Goal: Task Accomplishment & Management: Manage account settings

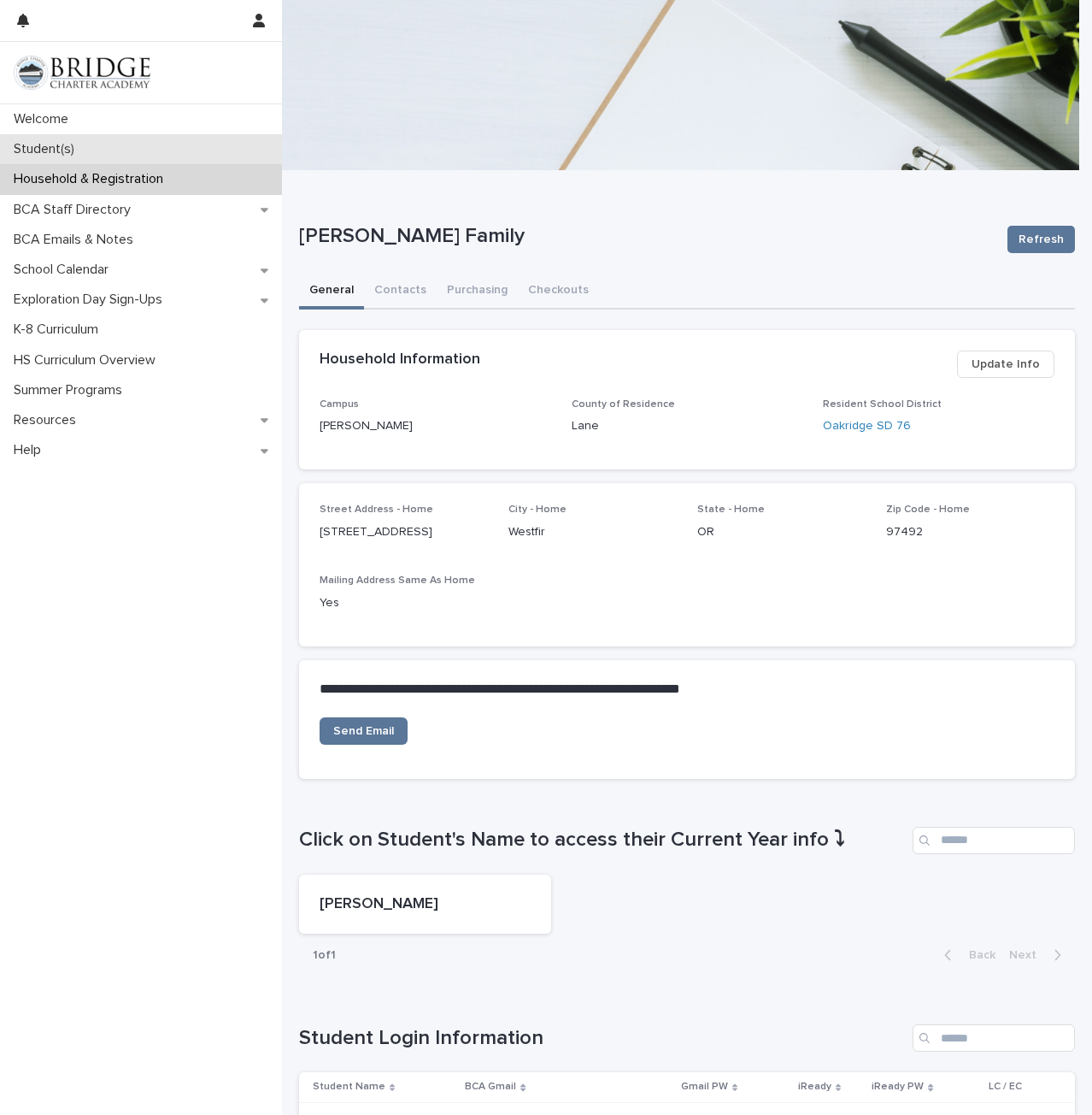
click at [39, 146] on p "Student(s)" at bounding box center [48, 148] width 82 height 16
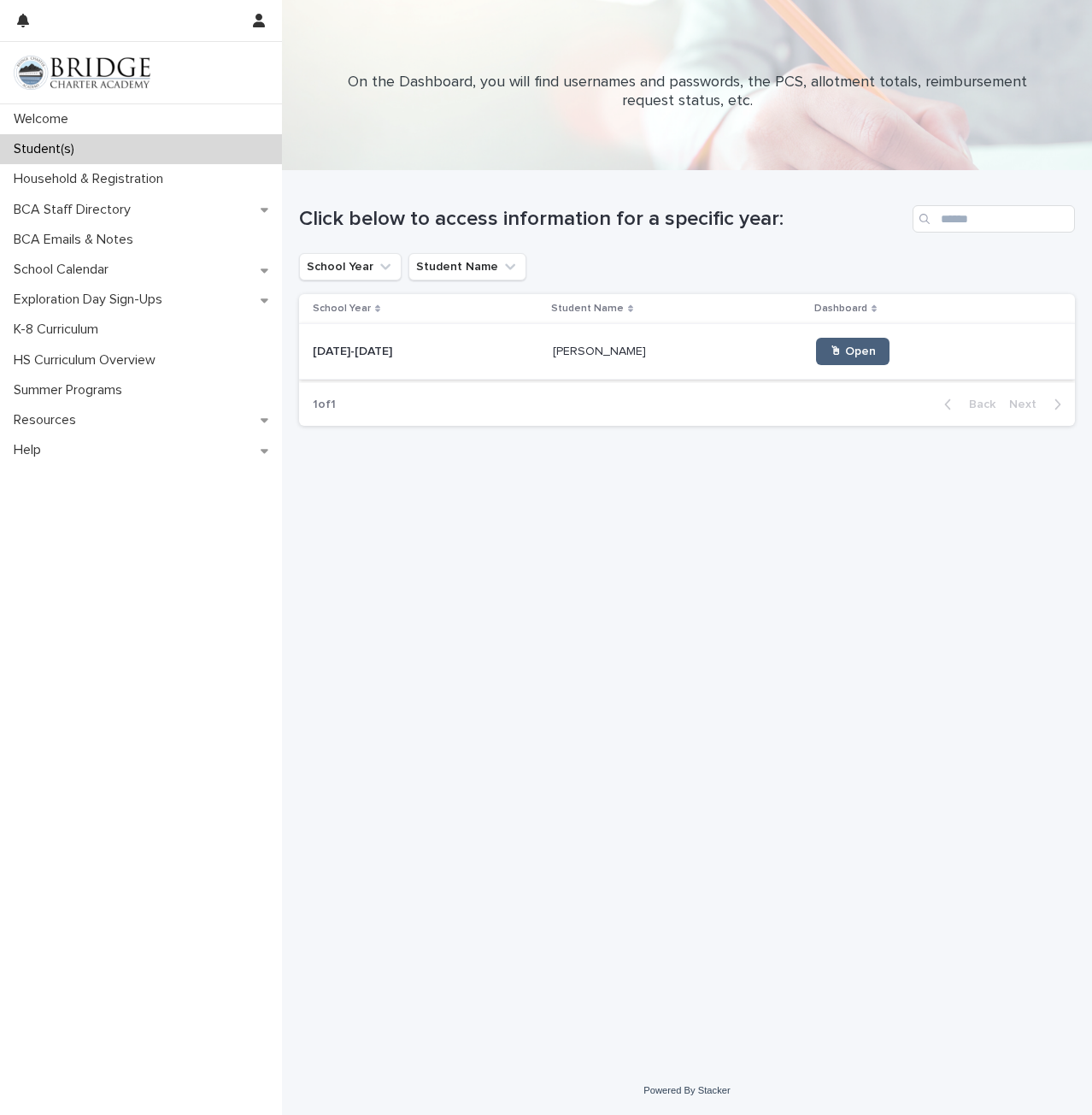
click at [831, 346] on span "🖱 Open" at bounding box center [852, 352] width 46 height 12
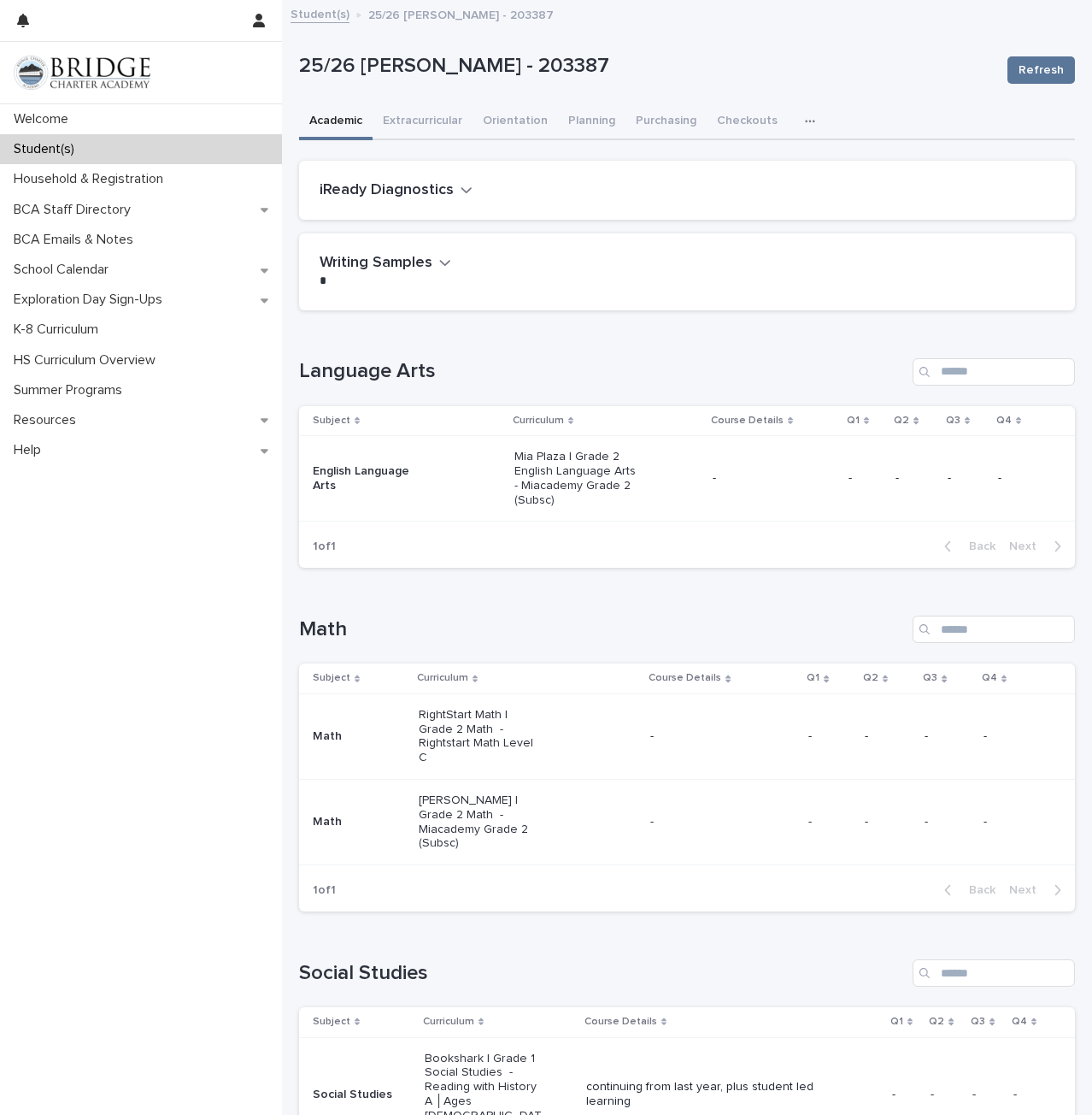
click at [847, 426] on p "Q1" at bounding box center [853, 421] width 13 height 19
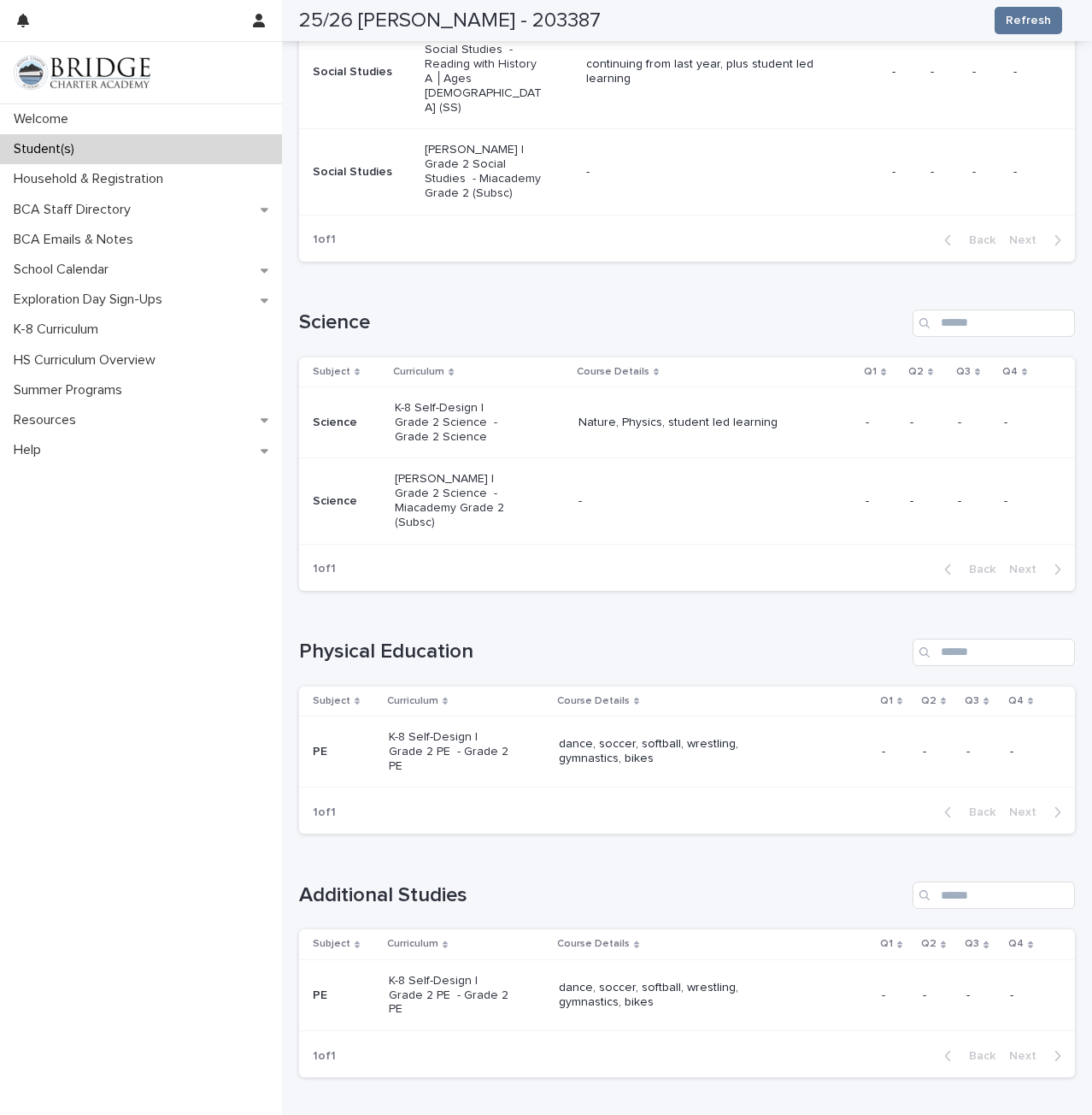
scroll to position [1027, 0]
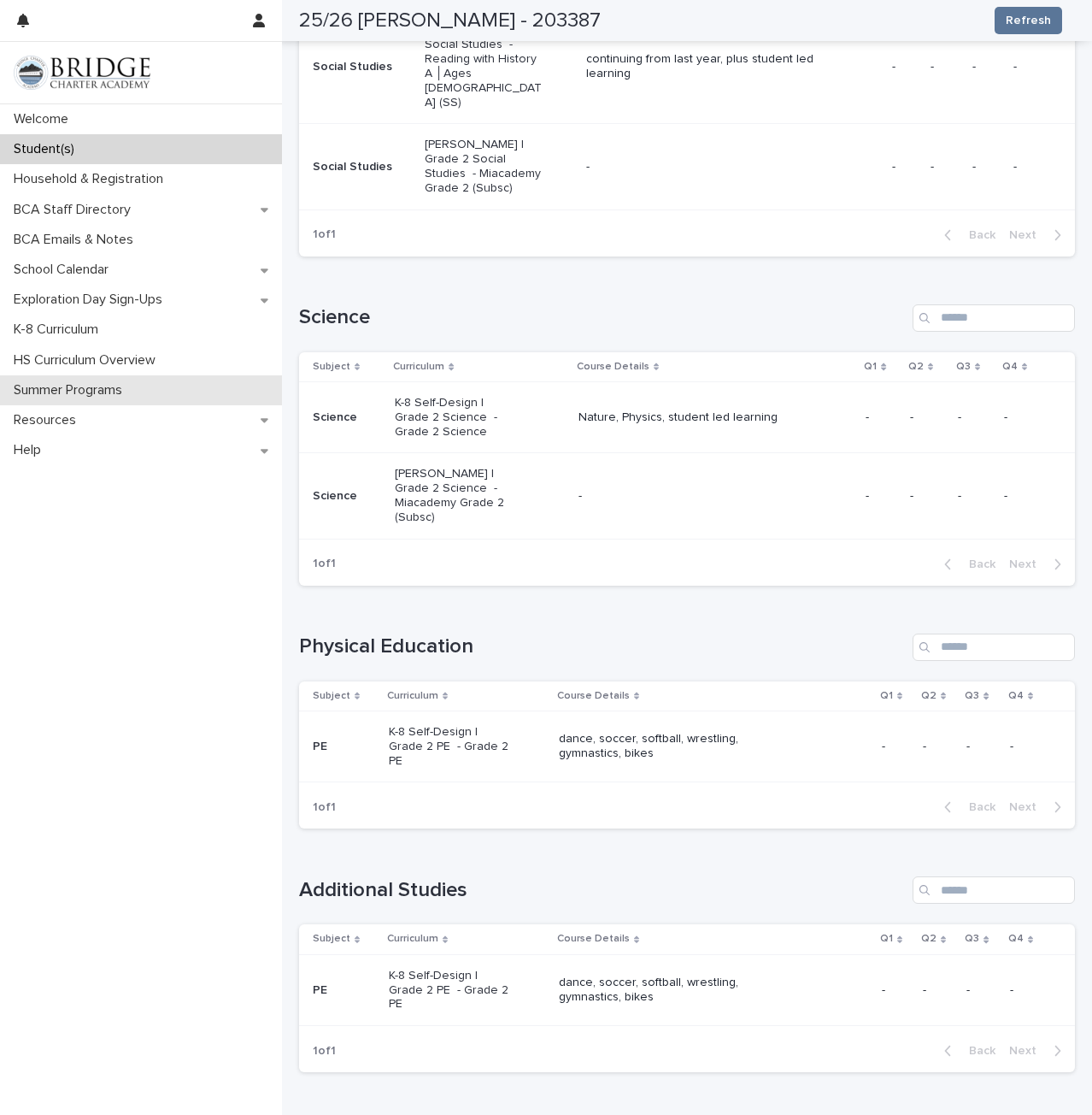
click at [83, 394] on p "Summer Programs" at bounding box center [71, 390] width 129 height 16
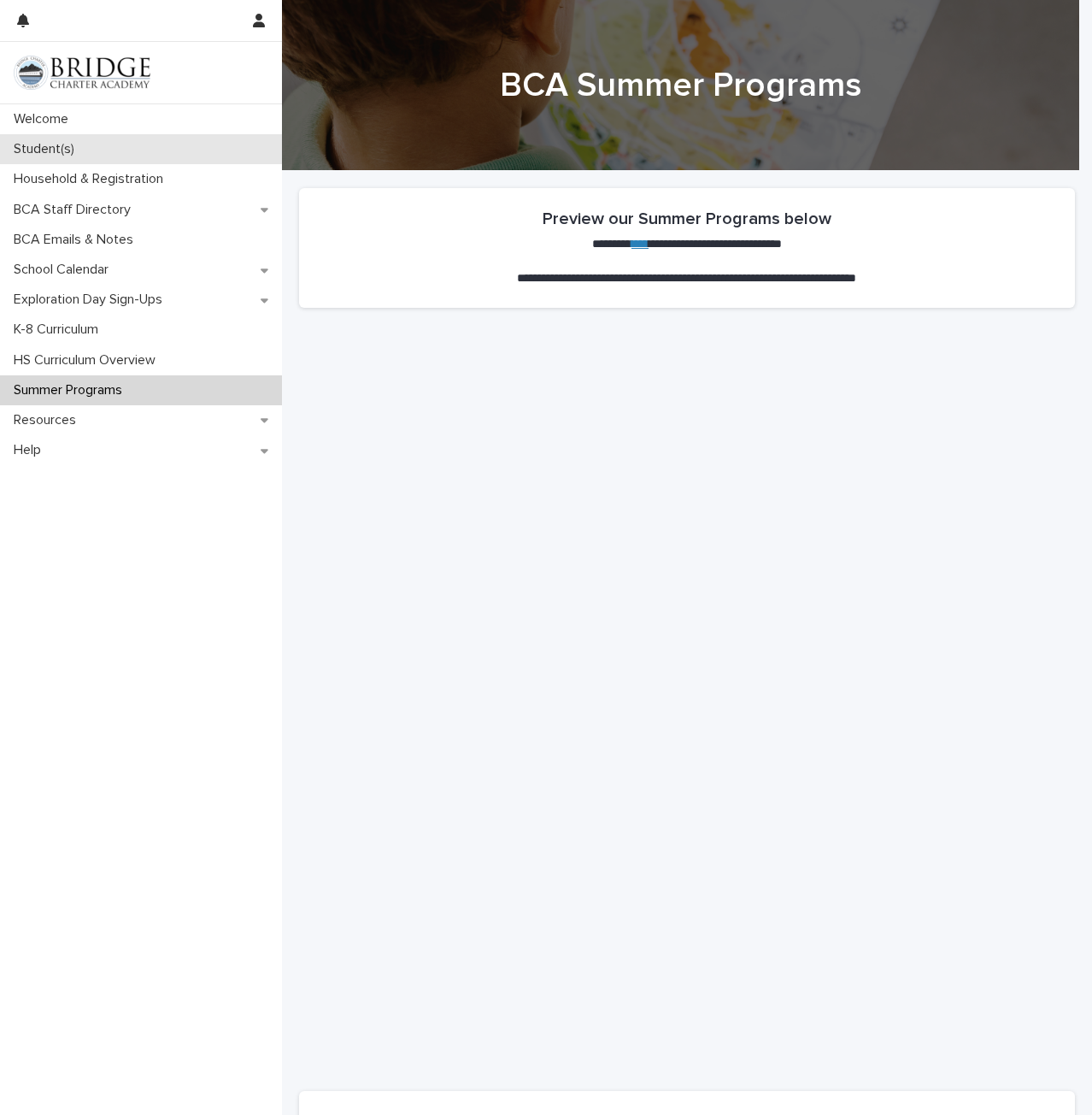
click at [60, 148] on p "Student(s)" at bounding box center [48, 148] width 82 height 16
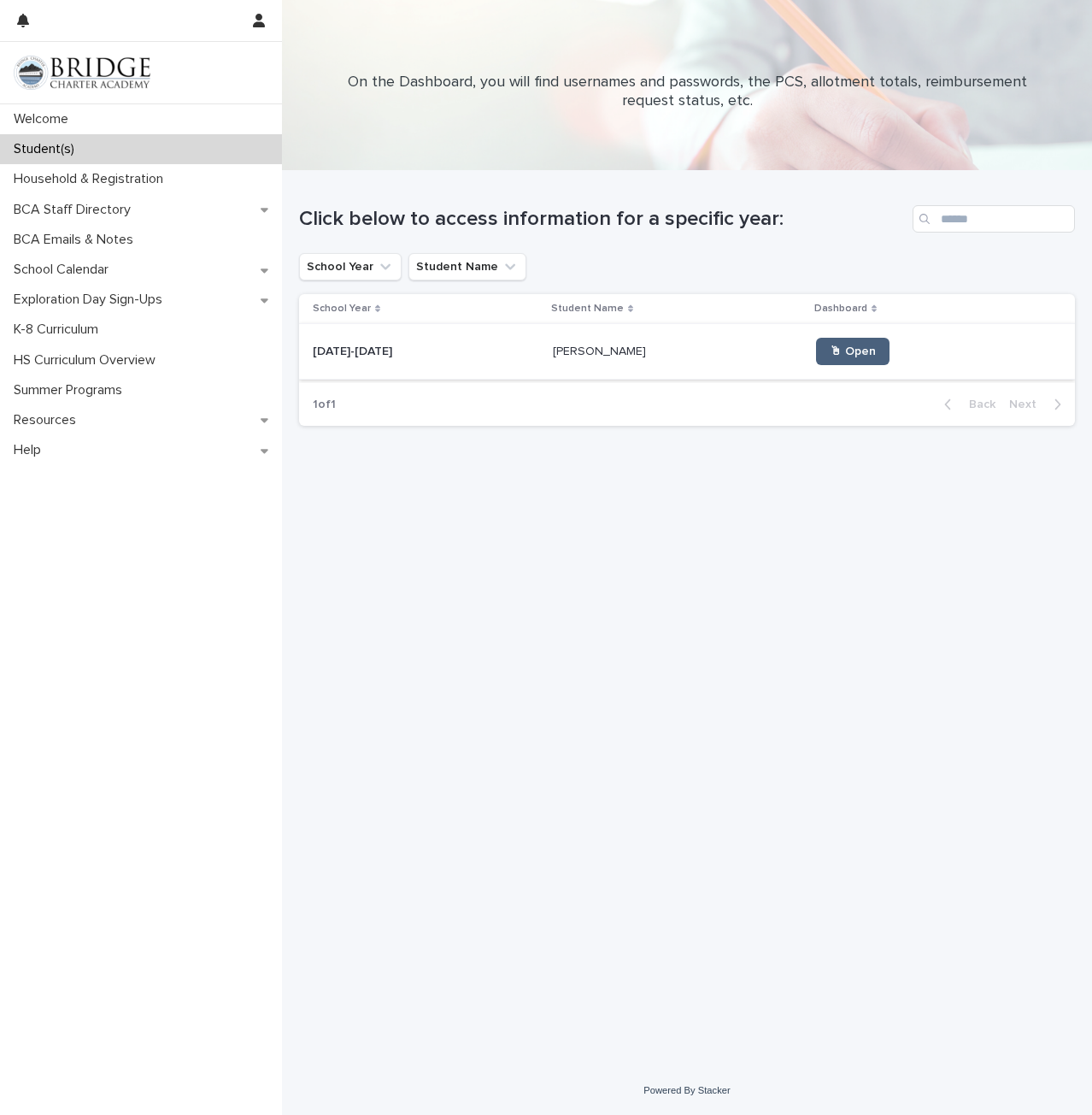
click at [830, 356] on span "🖱 Open" at bounding box center [852, 352] width 46 height 12
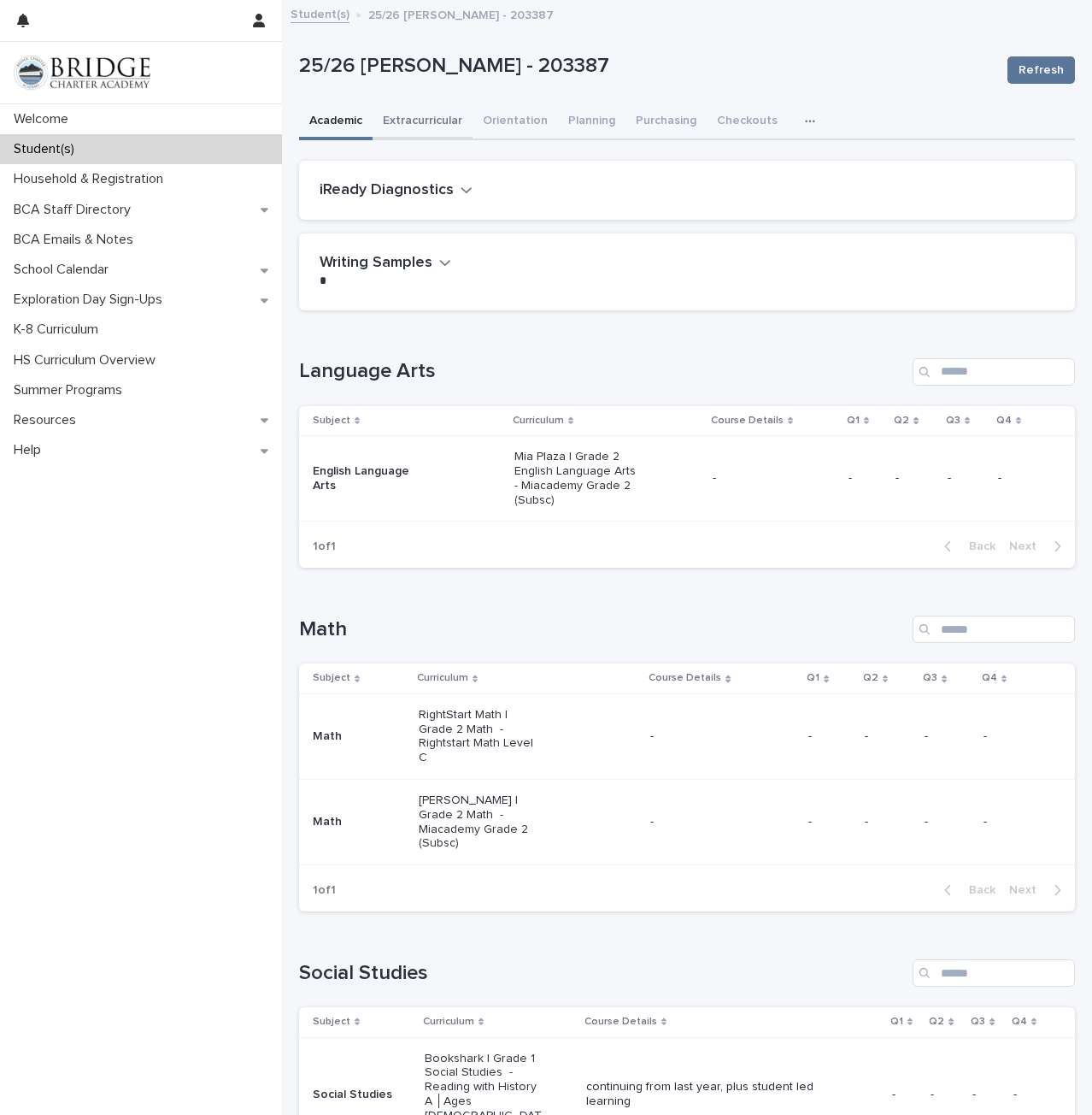
click at [431, 119] on button "Extracurricular" at bounding box center [422, 122] width 100 height 36
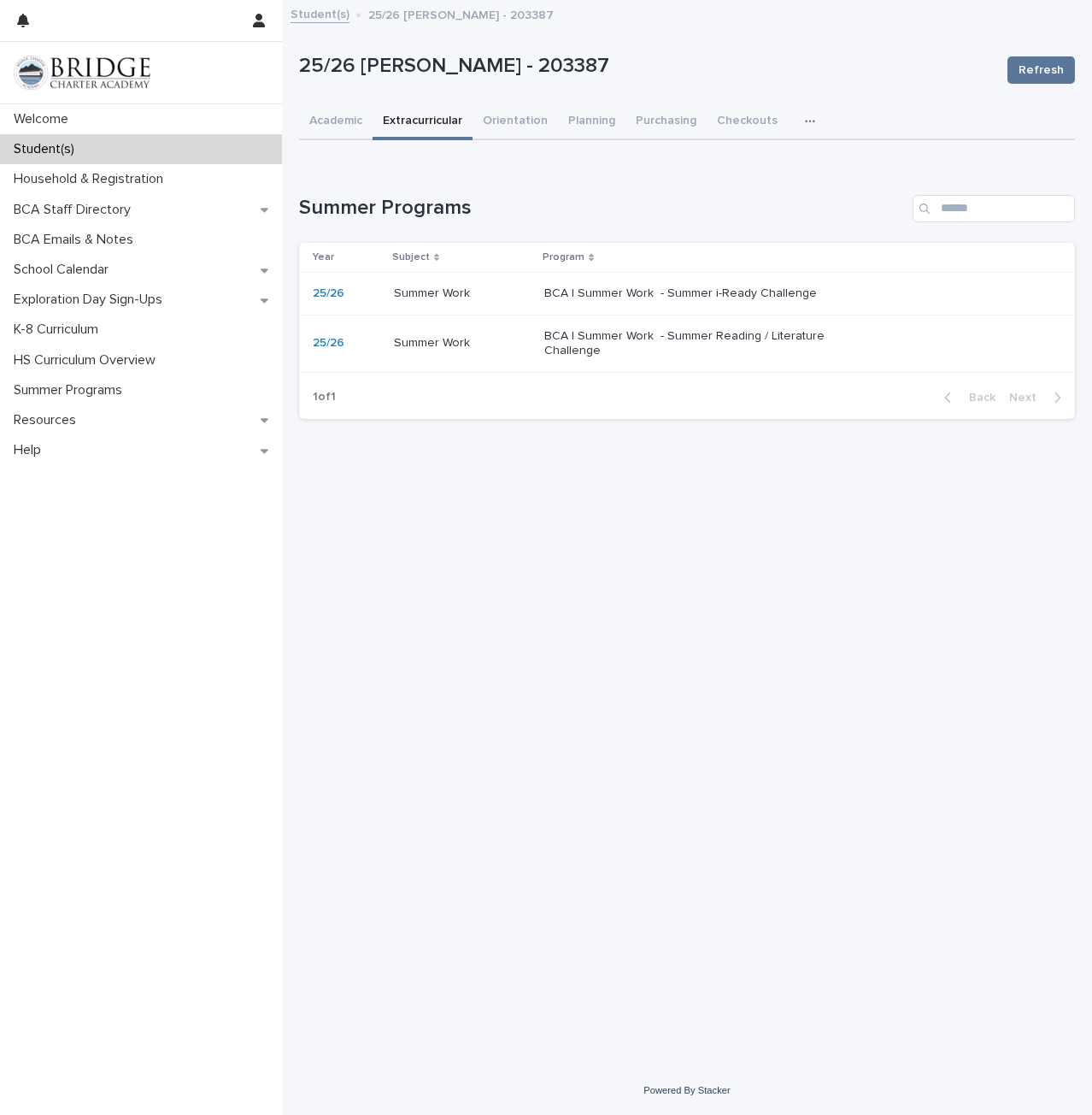
click at [611, 336] on p "BCA | Summer Work - Summer Reading / Literature Challenge" at bounding box center [687, 343] width 285 height 29
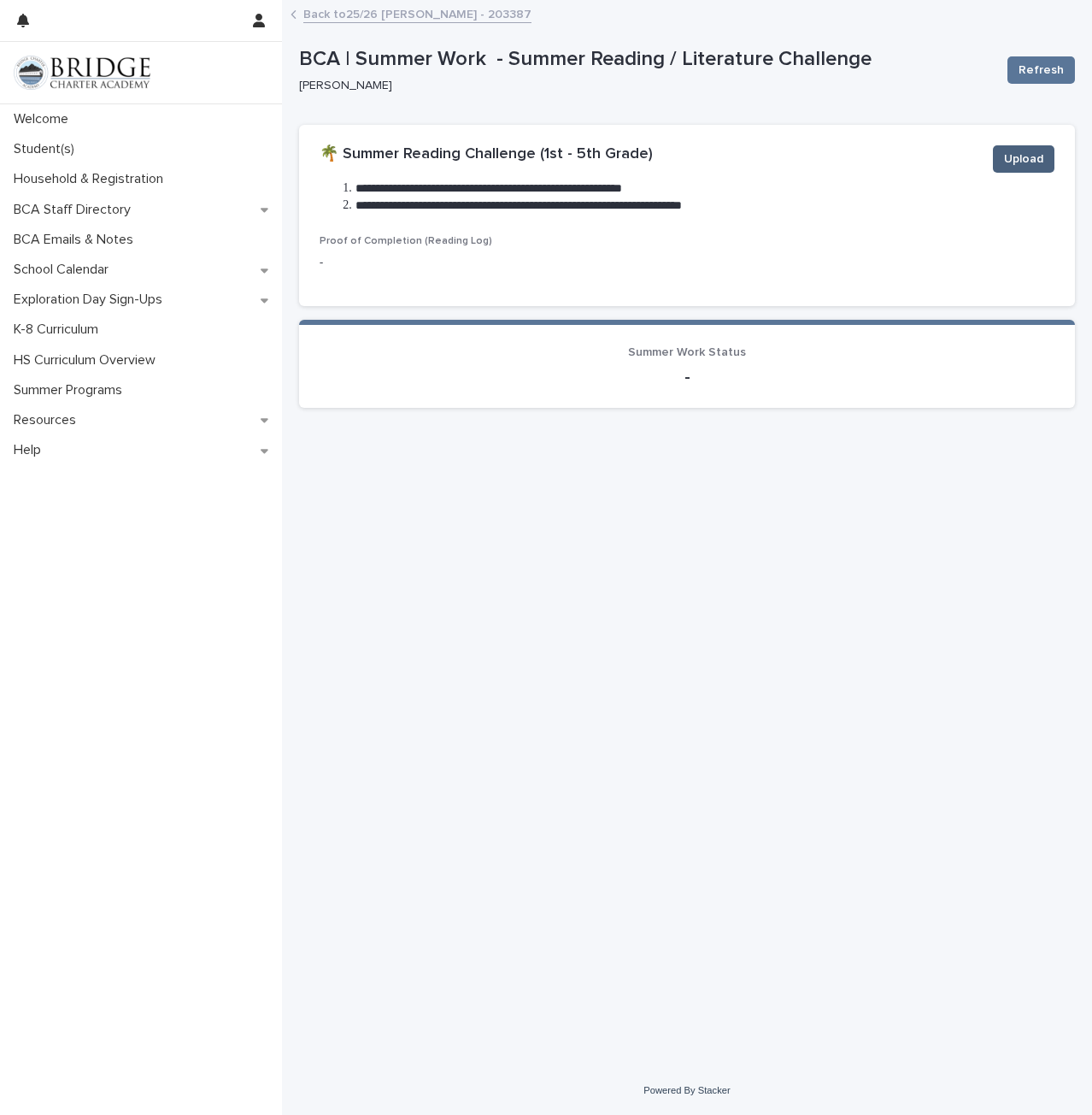
click at [1020, 161] on span "Upload" at bounding box center [1023, 159] width 39 height 17
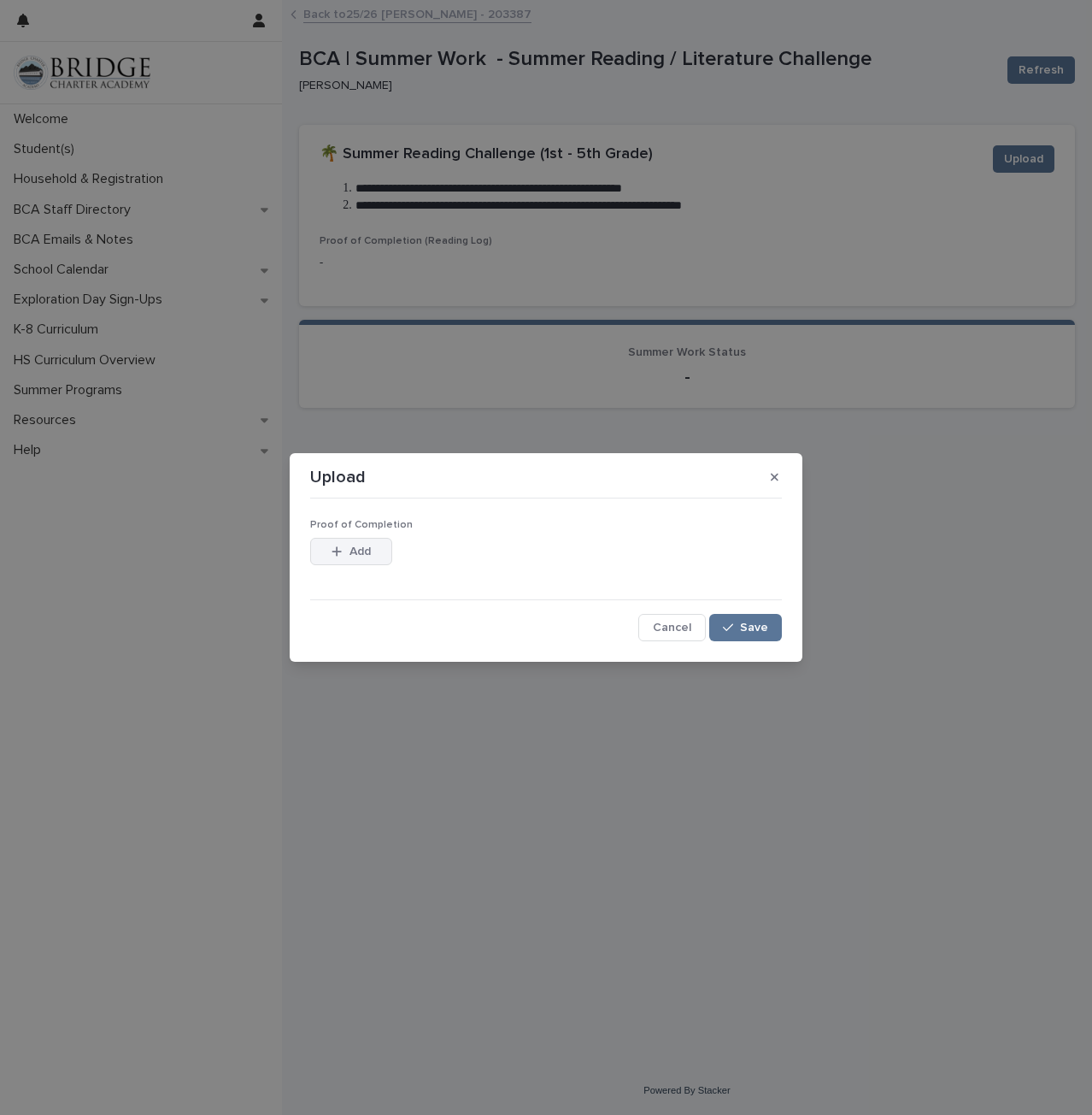
click at [369, 562] on button "Add" at bounding box center [351, 551] width 82 height 28
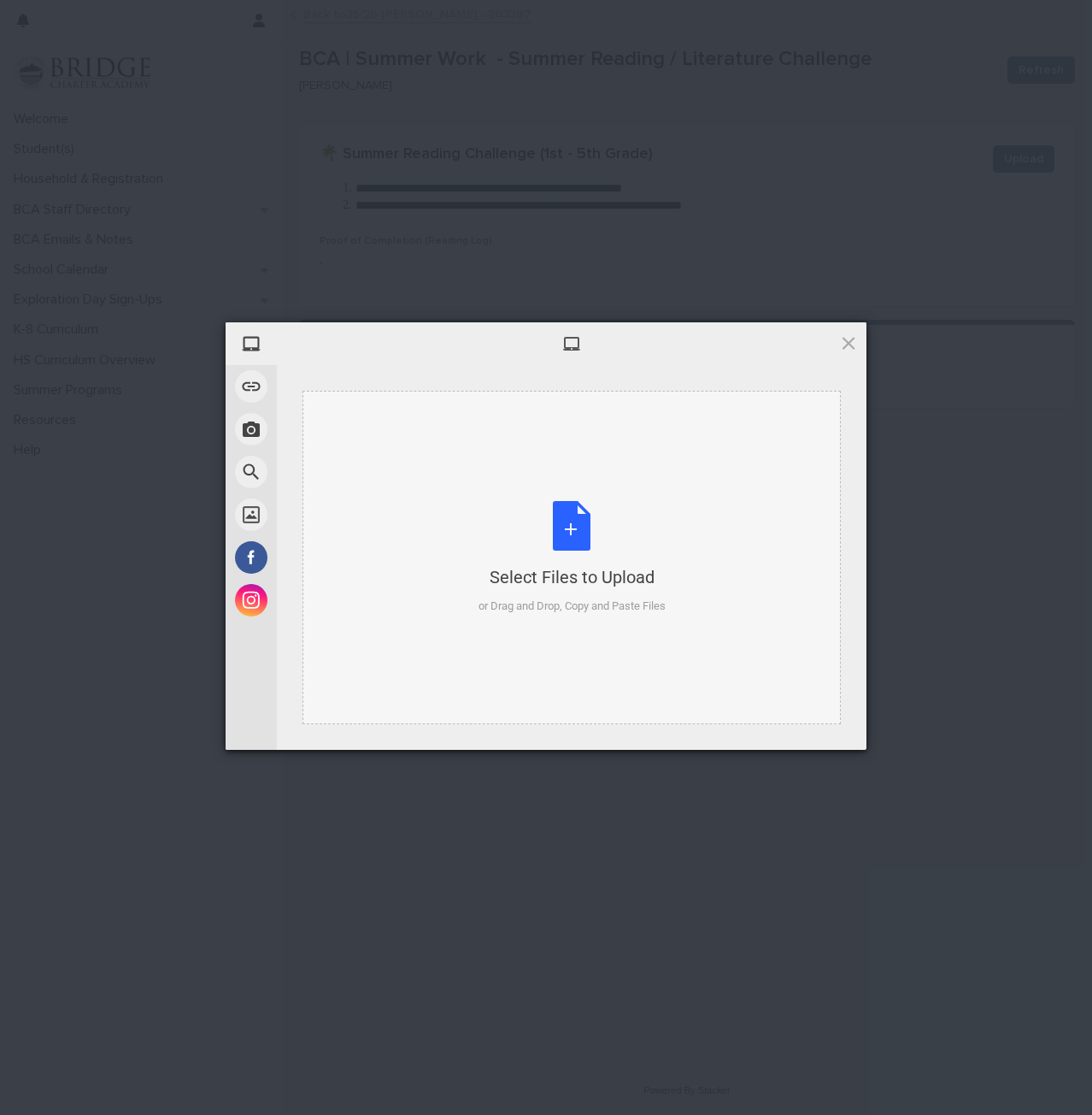
click at [593, 576] on div "Select Files to Upload" at bounding box center [572, 577] width 187 height 24
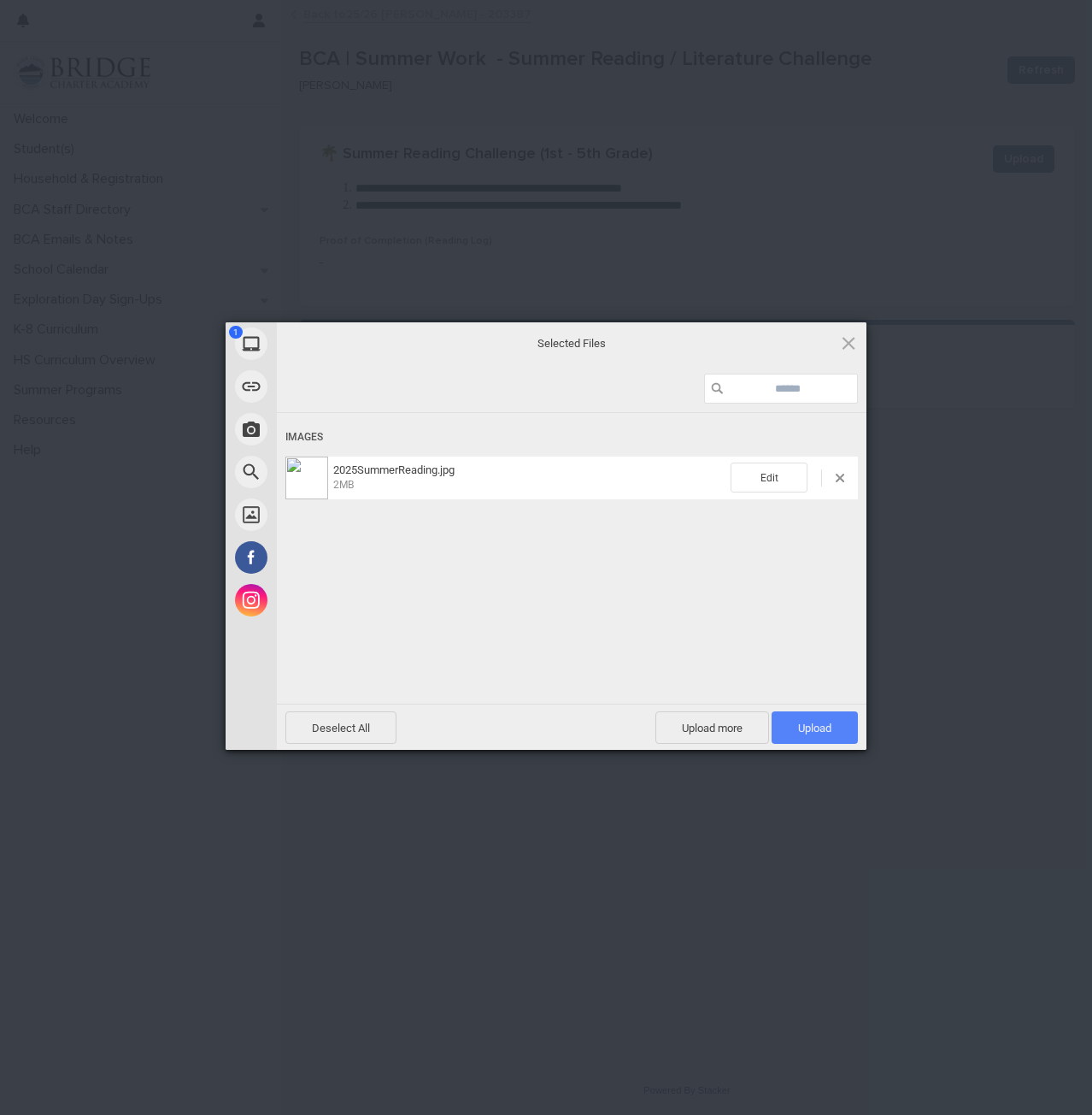
click at [829, 719] on span "Upload 1" at bounding box center [814, 727] width 86 height 32
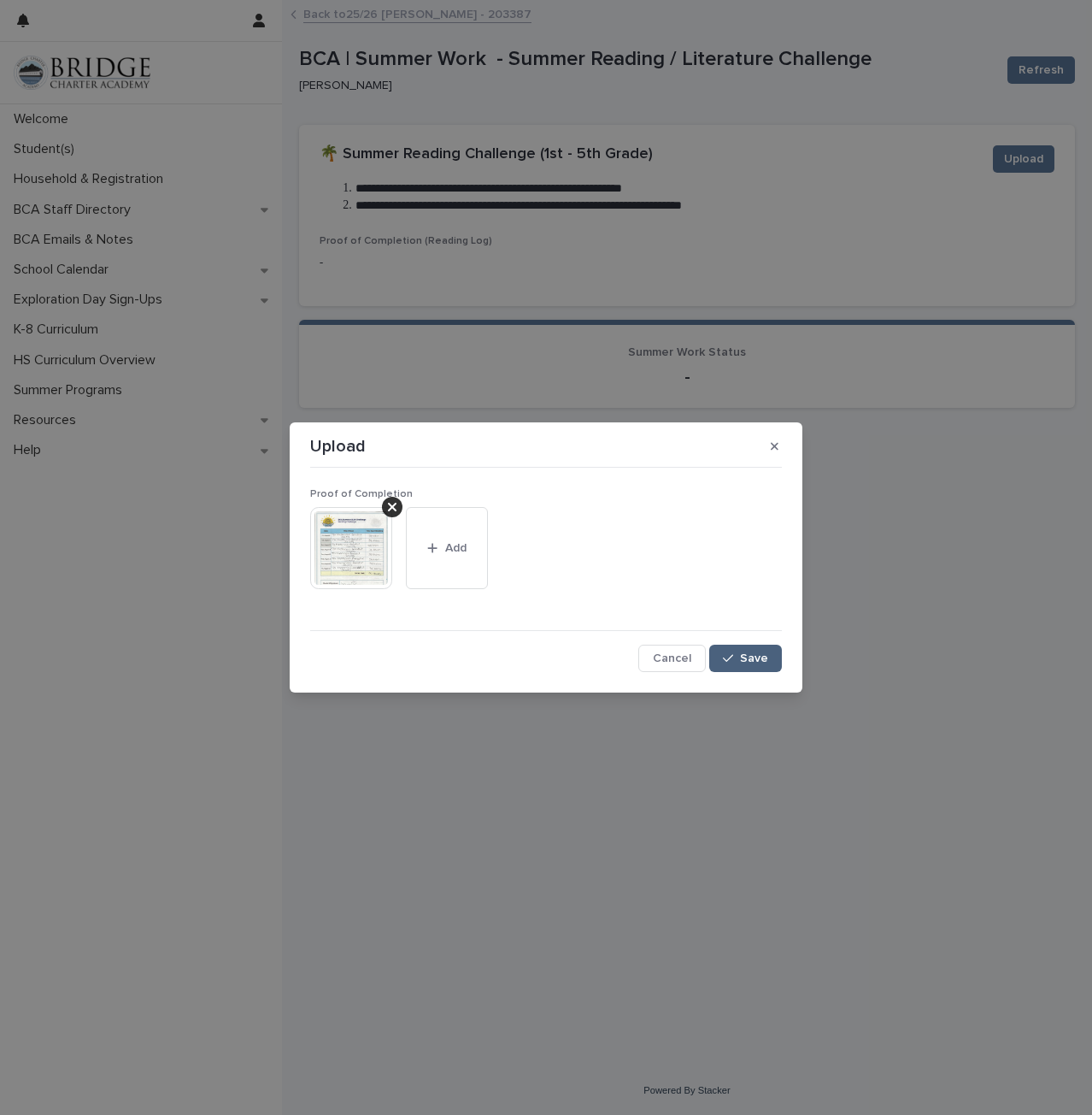
click at [737, 660] on div "button" at bounding box center [732, 658] width 17 height 12
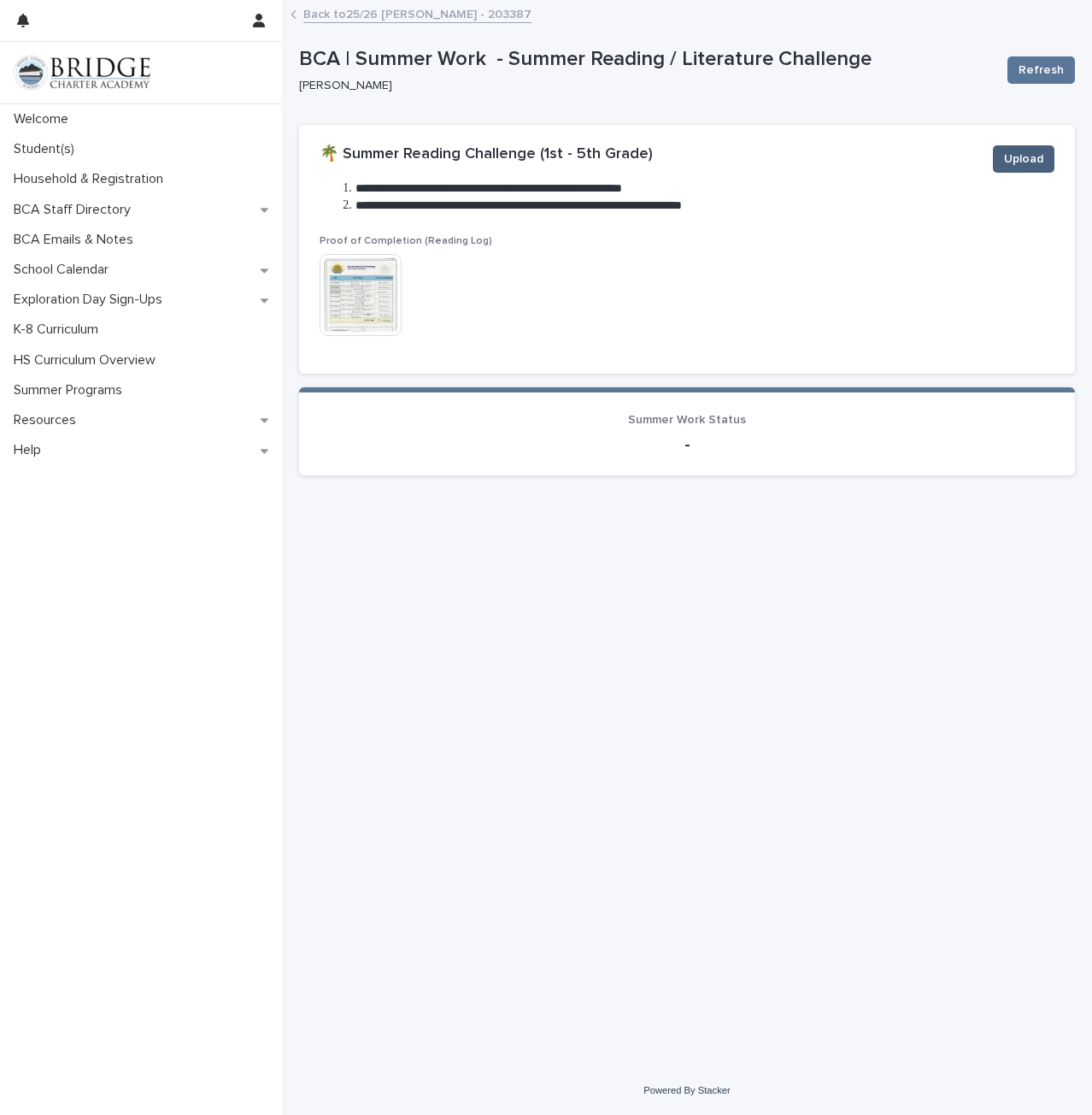
click at [1027, 160] on span "Upload" at bounding box center [1023, 159] width 39 height 17
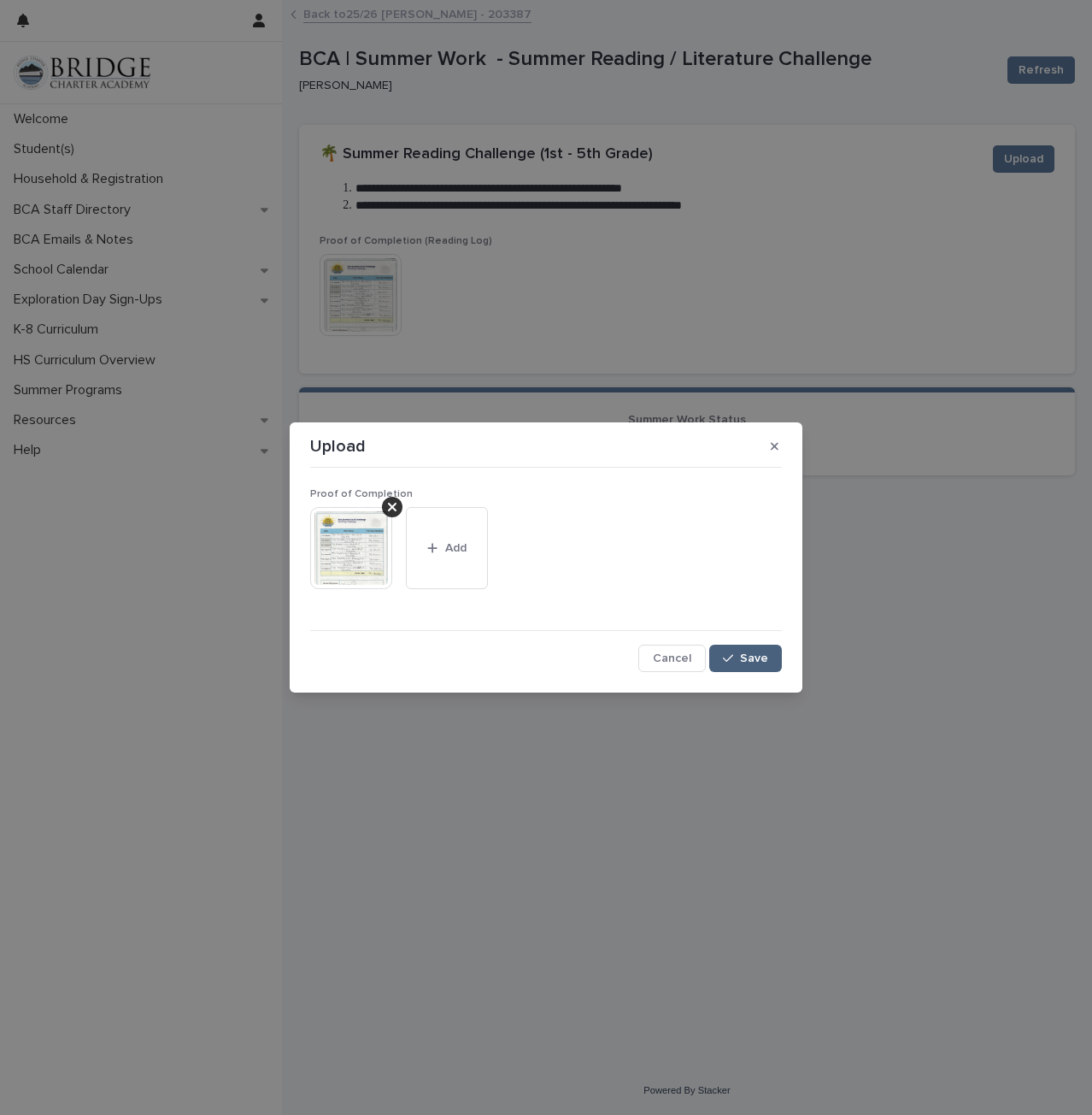
click at [760, 659] on span "Save" at bounding box center [754, 658] width 28 height 12
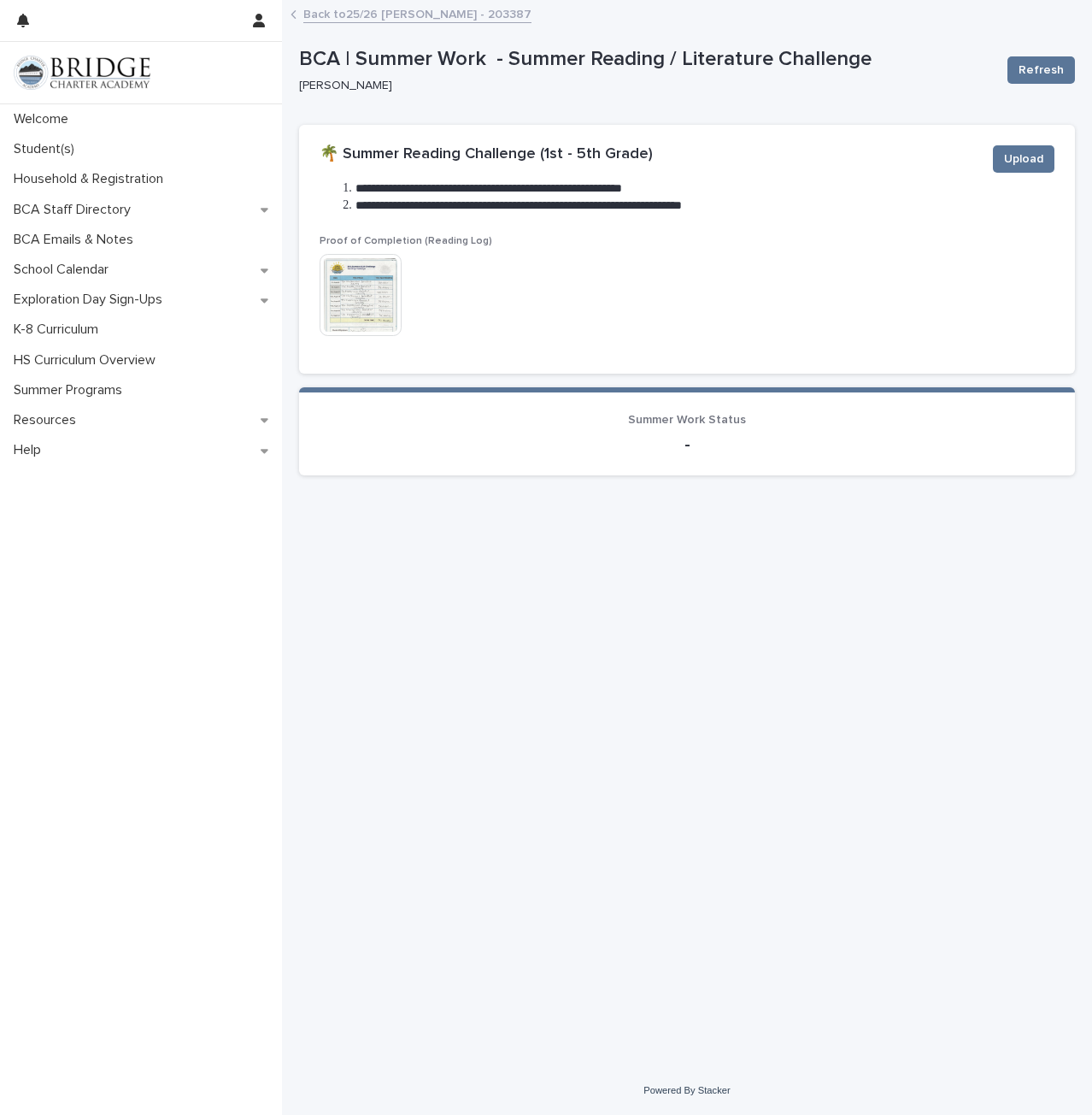
click at [411, 16] on link "Back to 25/26 [PERSON_NAME] - 203387" at bounding box center [417, 13] width 228 height 20
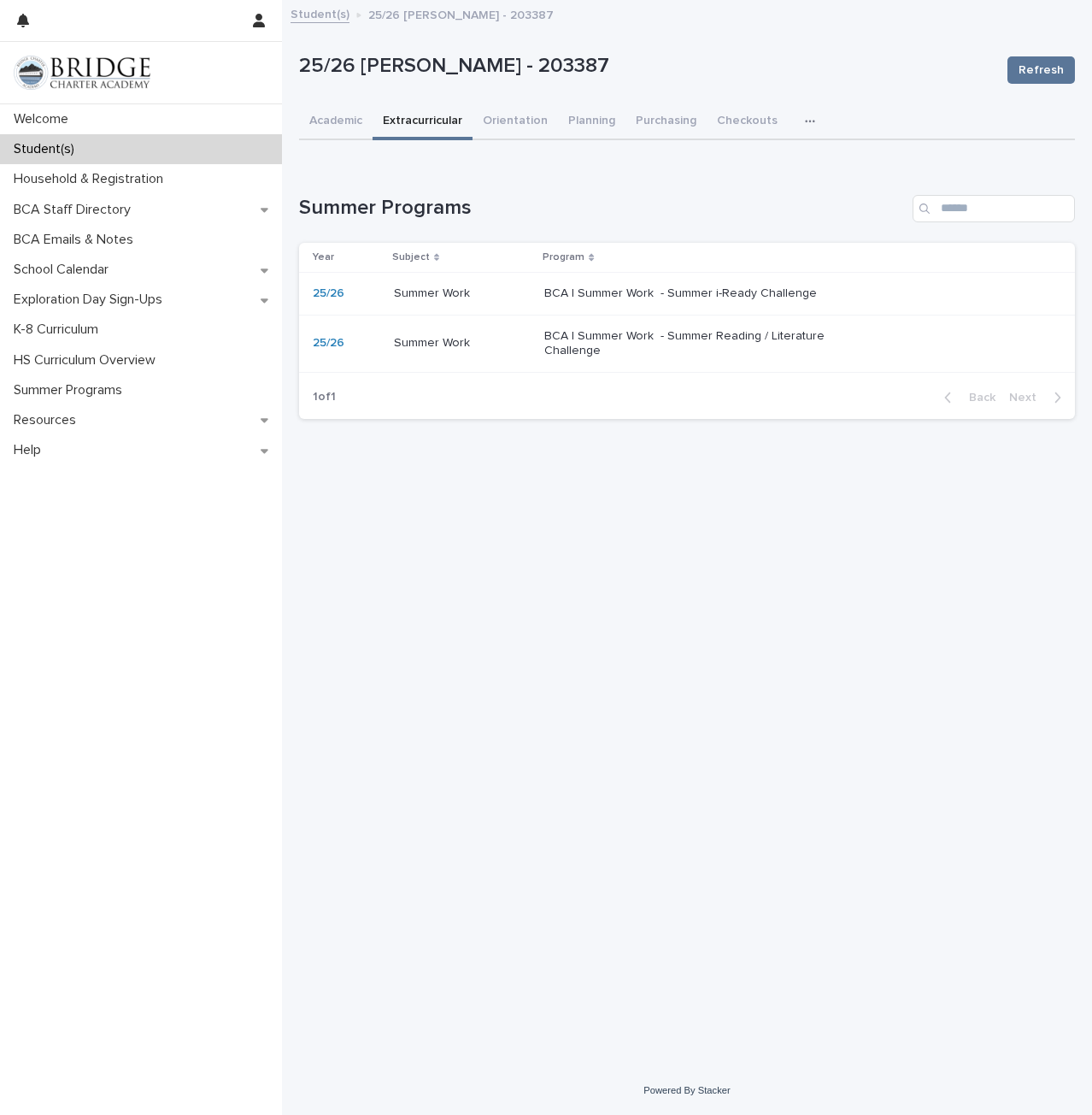
click at [519, 292] on p at bounding box center [463, 294] width 138 height 15
